Goal: Information Seeking & Learning: Learn about a topic

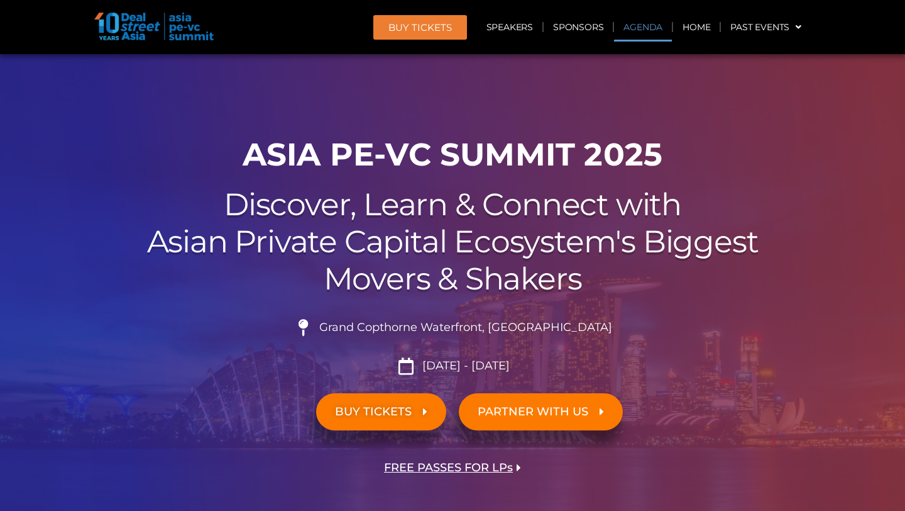
click at [646, 21] on link "Agenda" at bounding box center [643, 27] width 58 height 29
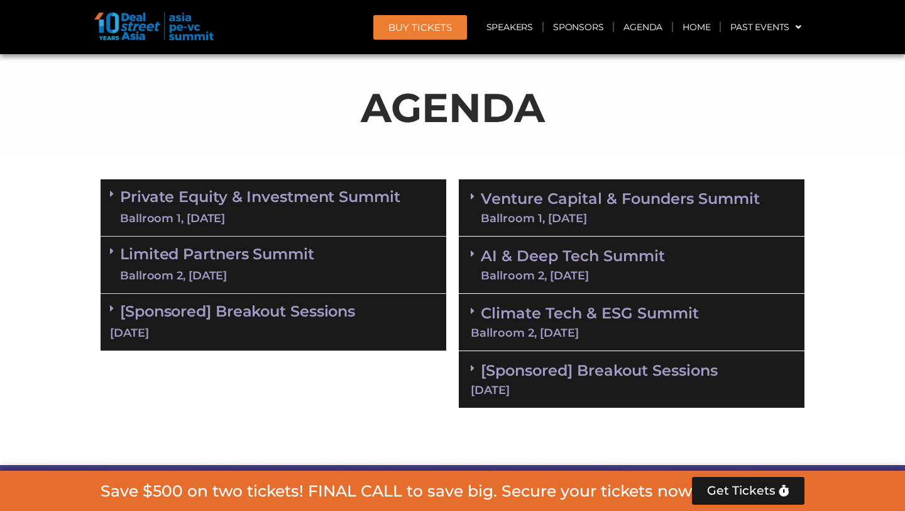
scroll to position [668, 0]
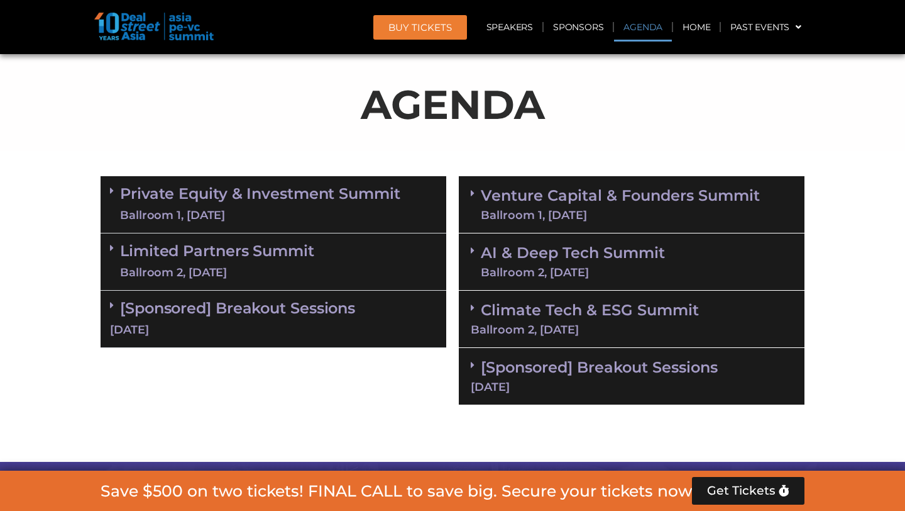
click at [290, 201] on link "Private Equity & Investment Summit Ballroom 1, [DATE]" at bounding box center [260, 204] width 280 height 38
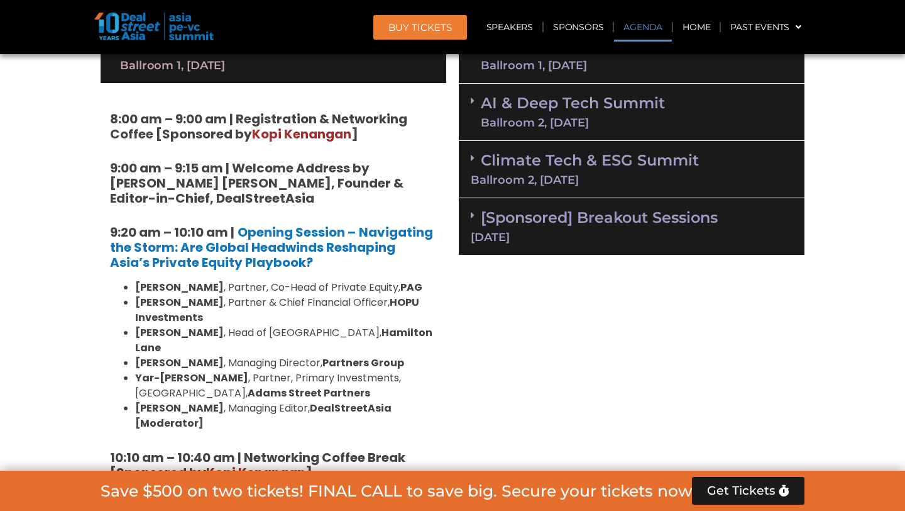
scroll to position [836, 0]
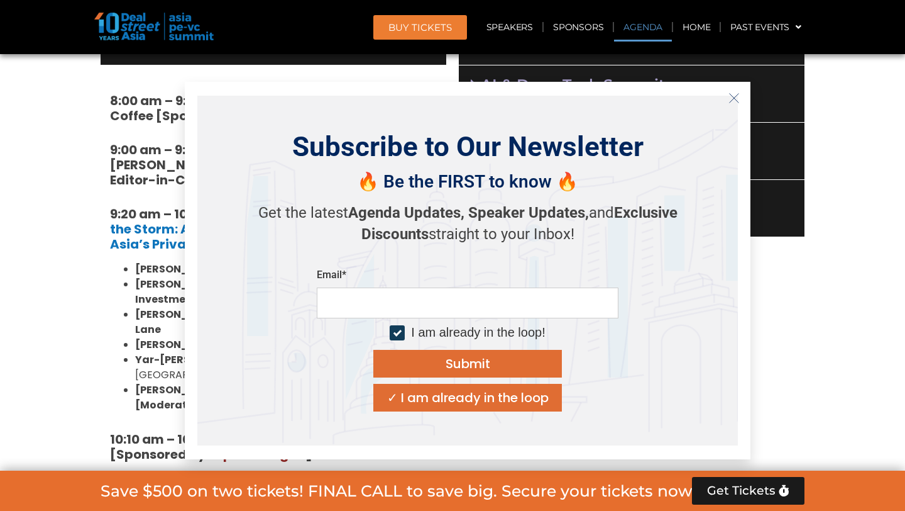
click at [736, 96] on icon "Close" at bounding box center [734, 97] width 11 height 11
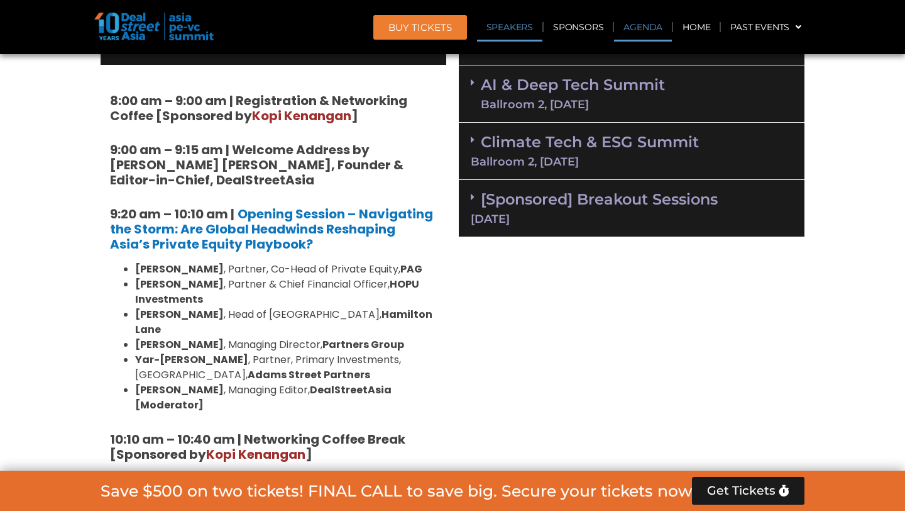
click at [514, 26] on link "Speakers" at bounding box center [509, 27] width 65 height 29
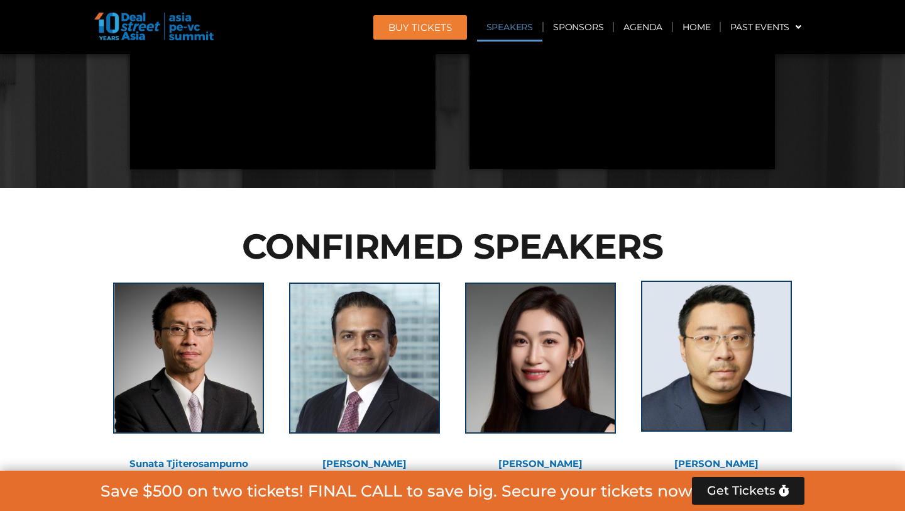
scroll to position [3102, 0]
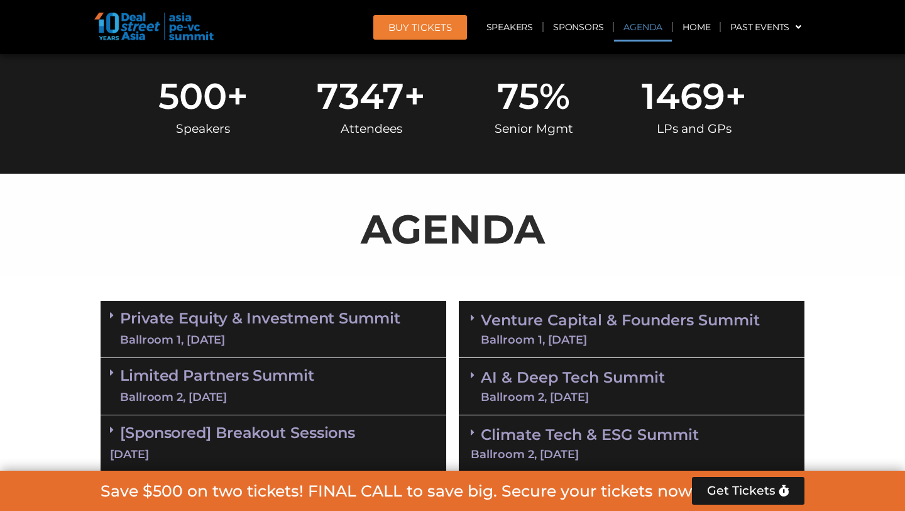
scroll to position [648, 0]
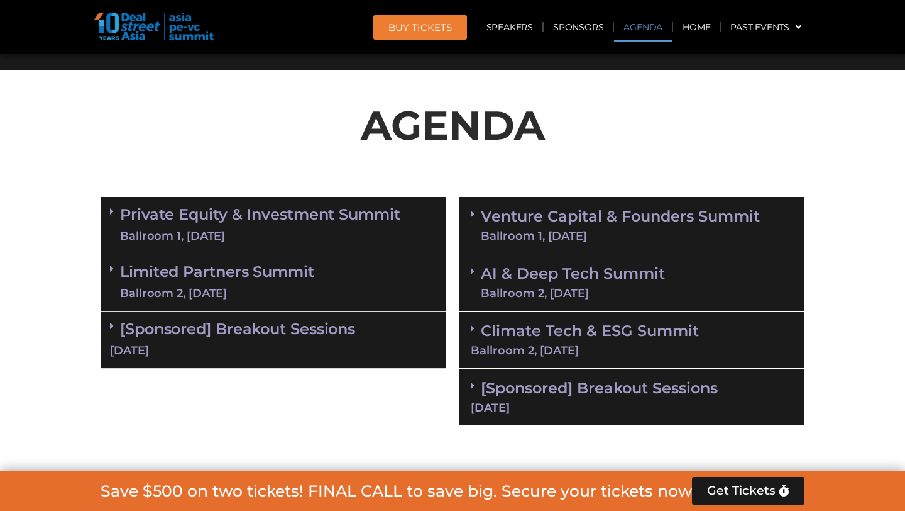
click at [345, 233] on div "Ballroom 1, [DATE]" at bounding box center [260, 236] width 280 height 16
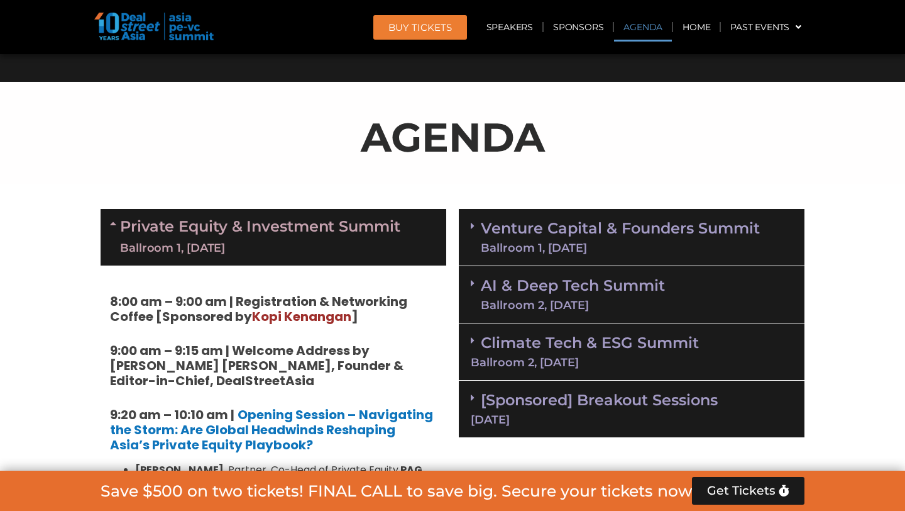
scroll to position [638, 0]
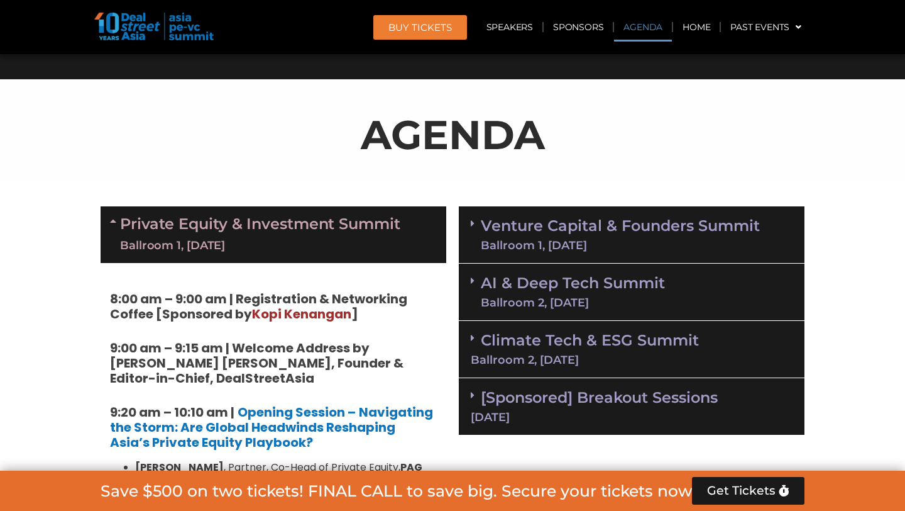
click at [484, 223] on link "Venture Capital & Founders​ Summit Ballroom 1, [DATE]" at bounding box center [620, 234] width 279 height 33
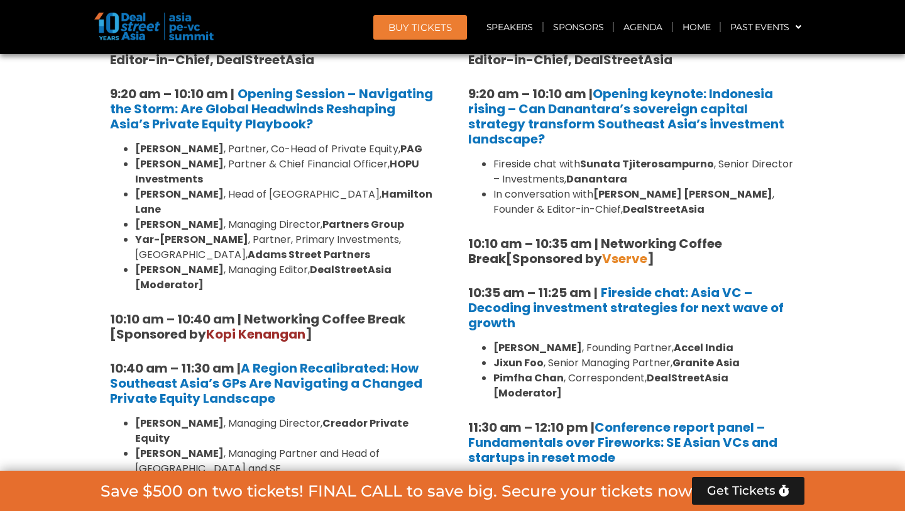
scroll to position [1002, 0]
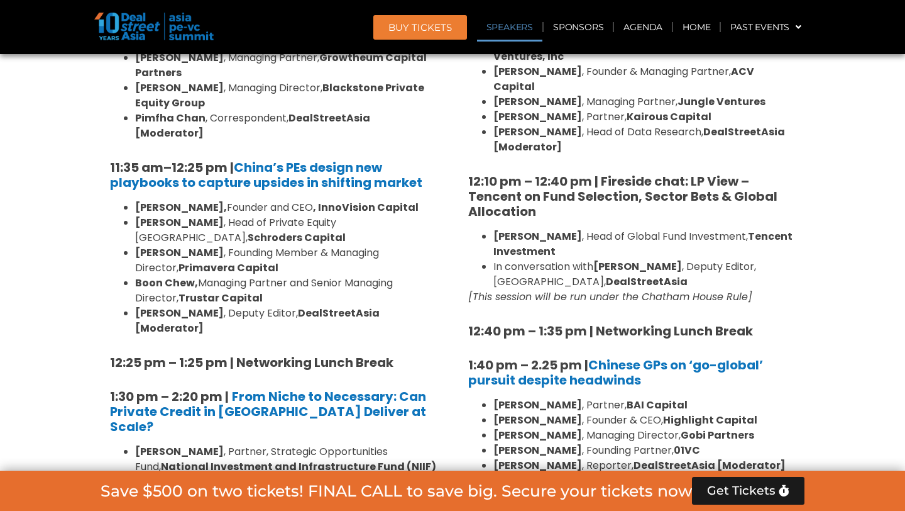
scroll to position [1398, 0]
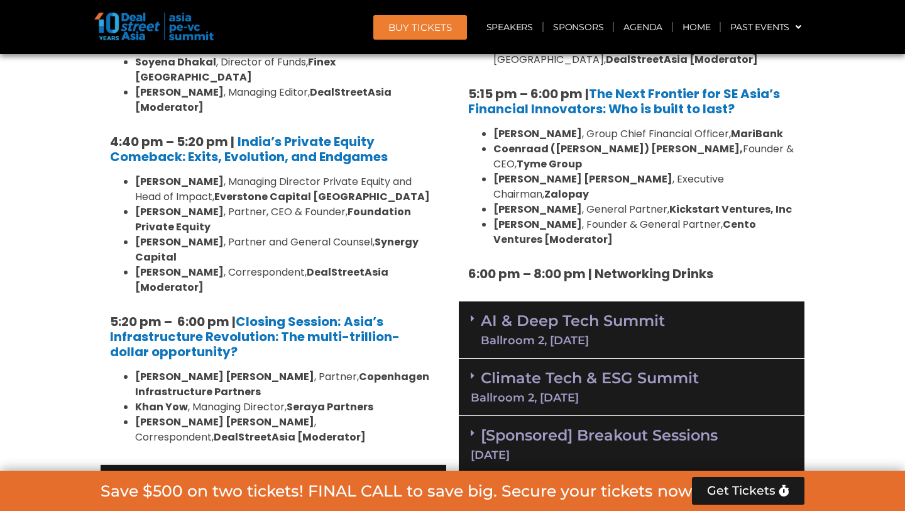
click at [313, 496] on div "Ballroom 2, [DATE]" at bounding box center [217, 504] width 194 height 16
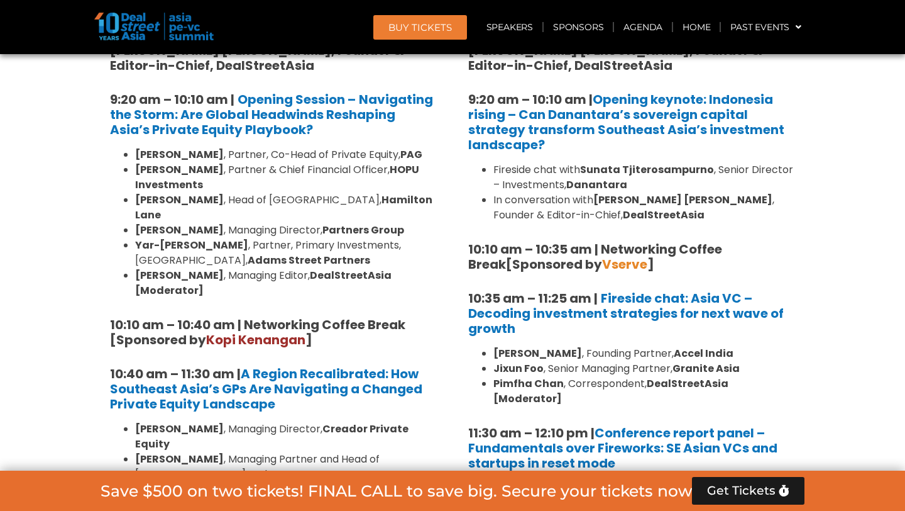
scroll to position [952, 0]
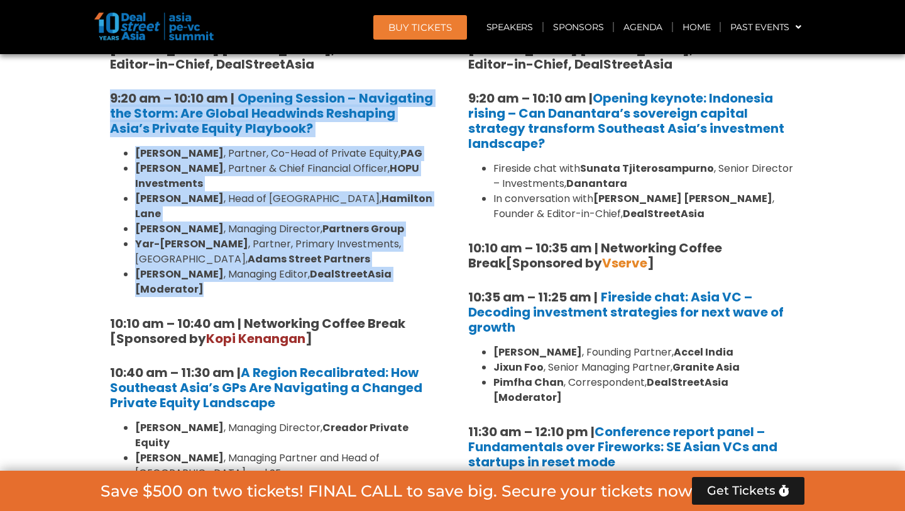
drag, startPoint x: 444, startPoint y: 263, endPoint x: 96, endPoint y: 99, distance: 384.2
copy div "9:20 am – 10:10 am | Opening Session – Navigating the Storm: Are Global Headwin…"
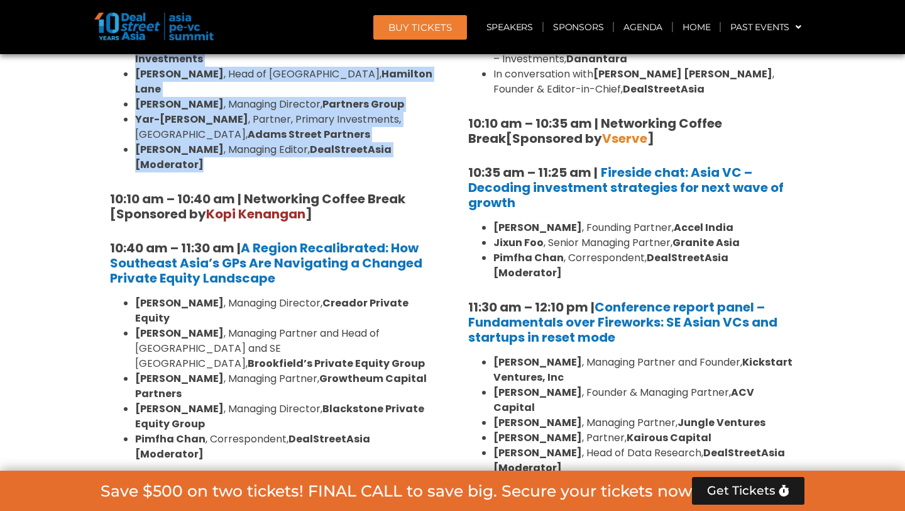
scroll to position [1077, 0]
